Goal: Task Accomplishment & Management: Manage account settings

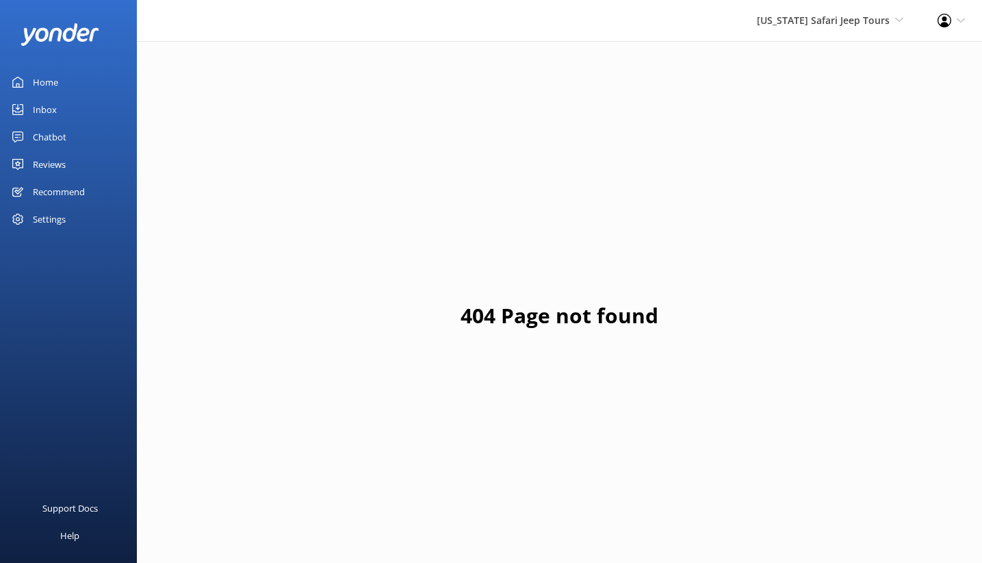
click at [60, 178] on div "Reviews" at bounding box center [49, 164] width 33 height 27
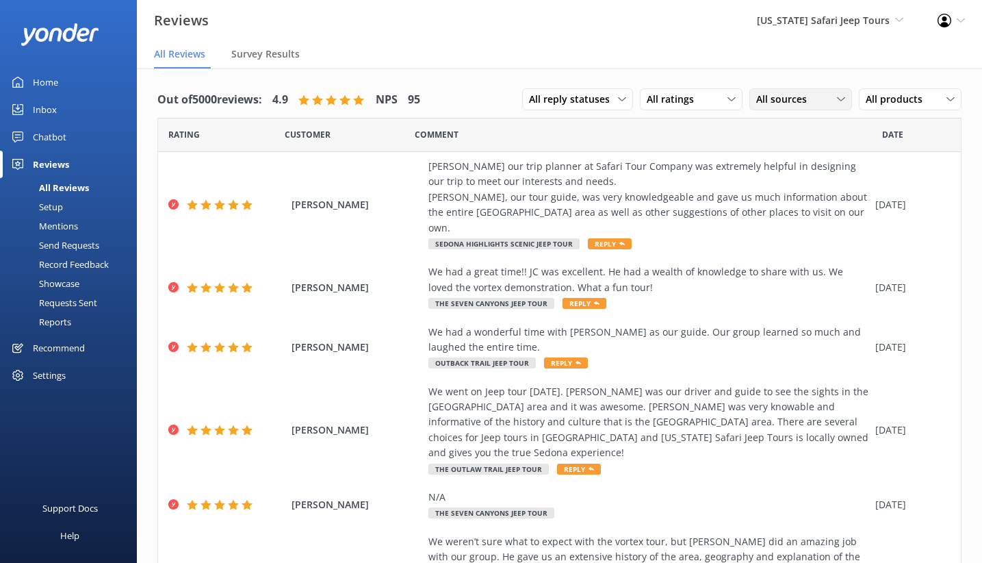
click at [757, 107] on span "All sources" at bounding box center [786, 99] width 59 height 15
click at [770, 218] on div "Google reviews" at bounding box center [810, 211] width 80 height 14
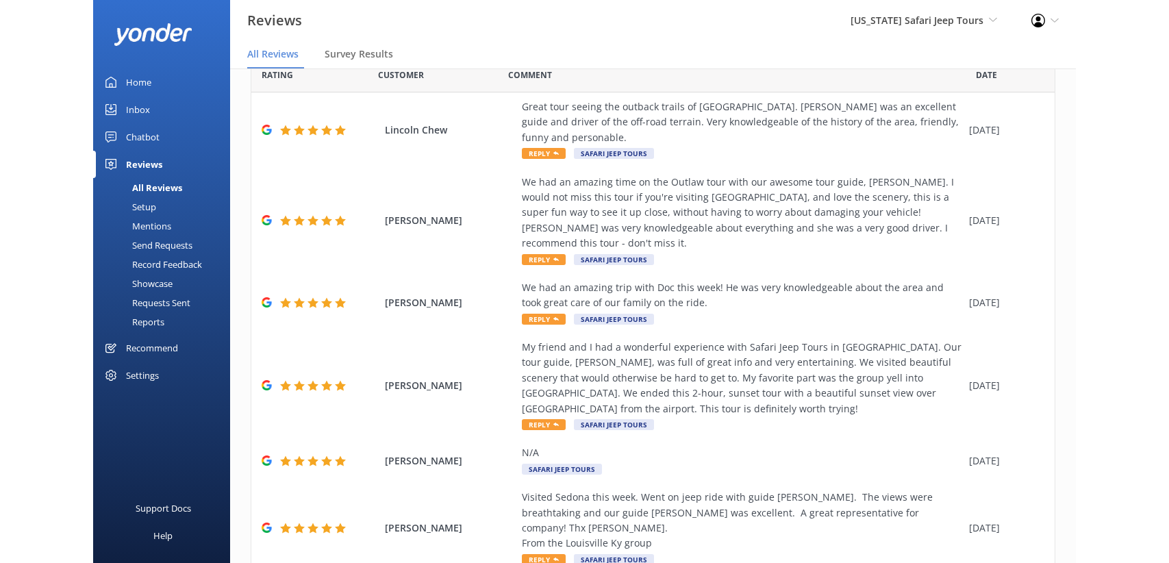
scroll to position [60, 0]
